Goal: Find specific page/section

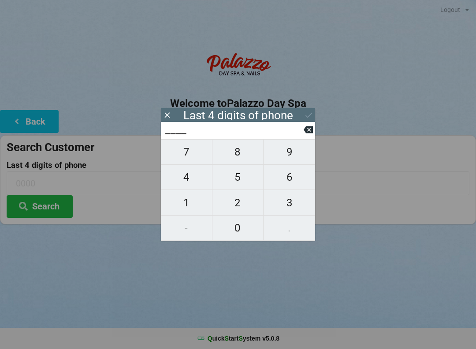
click at [187, 209] on span "1" at bounding box center [186, 202] width 51 height 19
type input "1___"
click at [234, 209] on span "2" at bounding box center [238, 202] width 51 height 19
type input "12__"
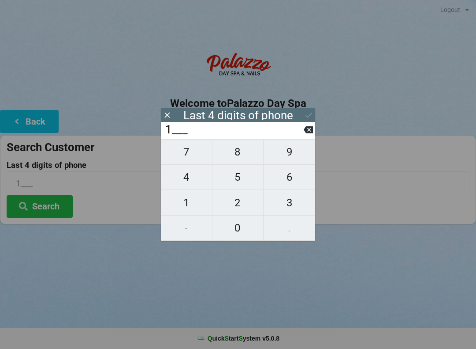
type input "12__"
click at [293, 158] on span "9" at bounding box center [290, 152] width 52 height 19
type input "129_"
click at [193, 158] on span "7" at bounding box center [186, 152] width 51 height 19
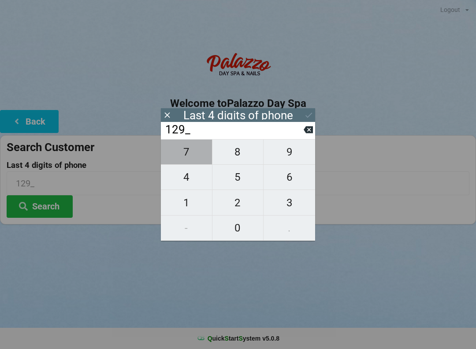
type input "1297"
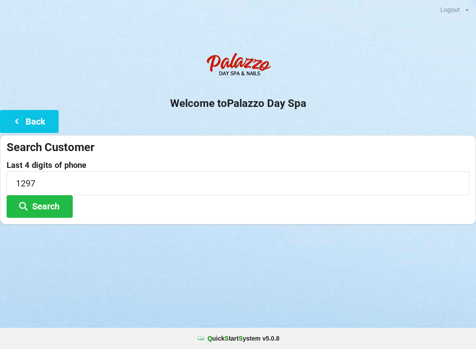
click at [349, 244] on div at bounding box center [238, 235] width 476 height 22
click at [51, 204] on button "Search" at bounding box center [40, 206] width 66 height 23
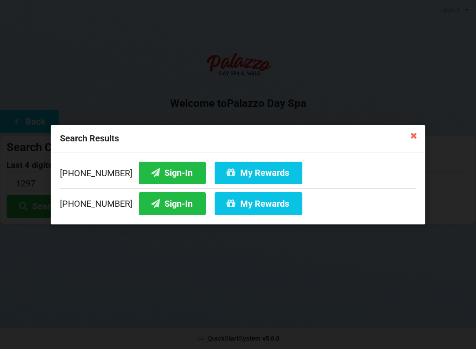
click at [171, 206] on button "Sign-In" at bounding box center [172, 203] width 67 height 23
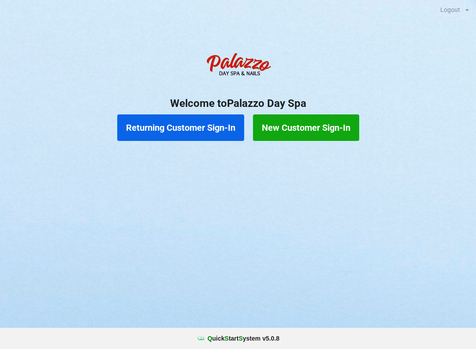
click at [190, 134] on button "Returning Customer Sign-In" at bounding box center [180, 127] width 127 height 26
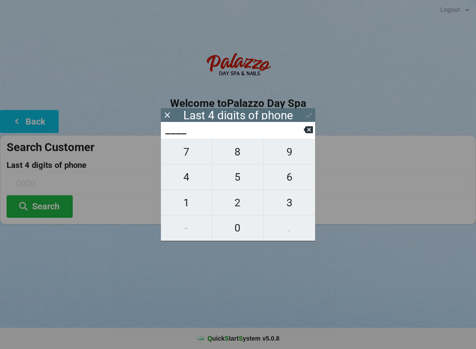
click at [287, 152] on span "9" at bounding box center [290, 152] width 52 height 19
type input "9___"
click at [230, 203] on span "2" at bounding box center [238, 202] width 51 height 19
type input "92__"
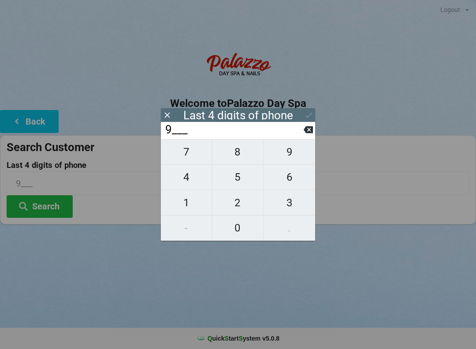
type input "92__"
click at [180, 177] on span "4" at bounding box center [186, 177] width 51 height 19
type input "924_"
click at [187, 203] on span "1" at bounding box center [186, 202] width 51 height 19
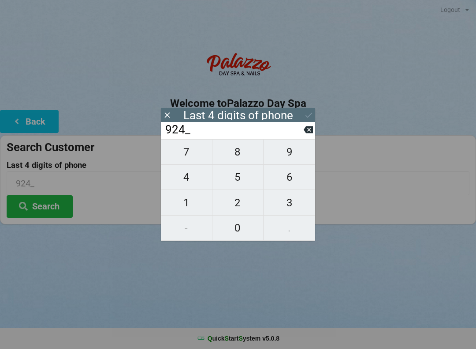
type input "9241"
click at [45, 209] on button "Search" at bounding box center [40, 206] width 66 height 23
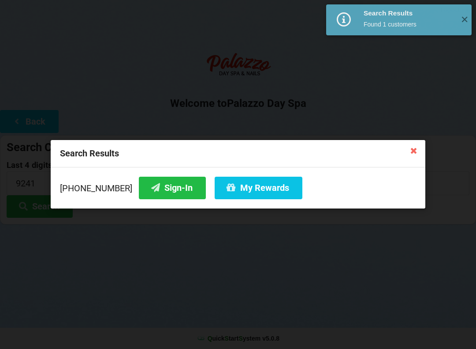
click at [162, 189] on button "Sign-In" at bounding box center [172, 187] width 67 height 23
